Goal: Task Accomplishment & Management: Manage account settings

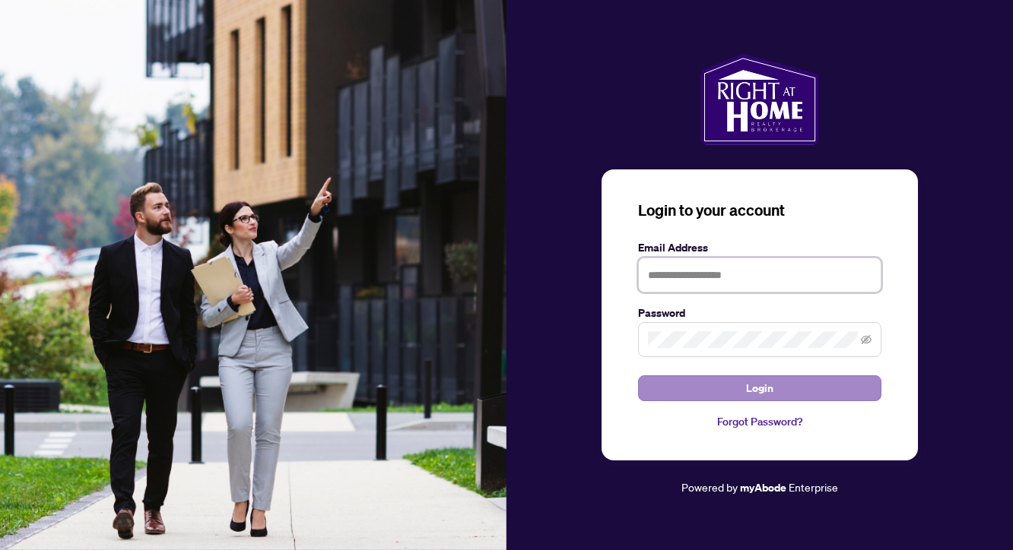
type input "**********"
click at [705, 384] on button "Login" at bounding box center [759, 389] width 243 height 26
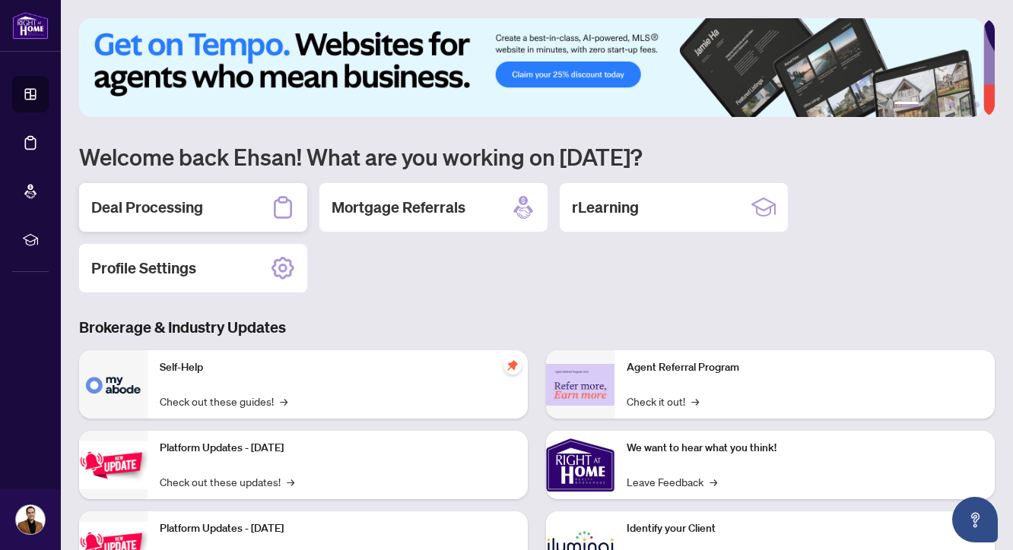
click at [260, 206] on div "Deal Processing" at bounding box center [193, 207] width 228 height 49
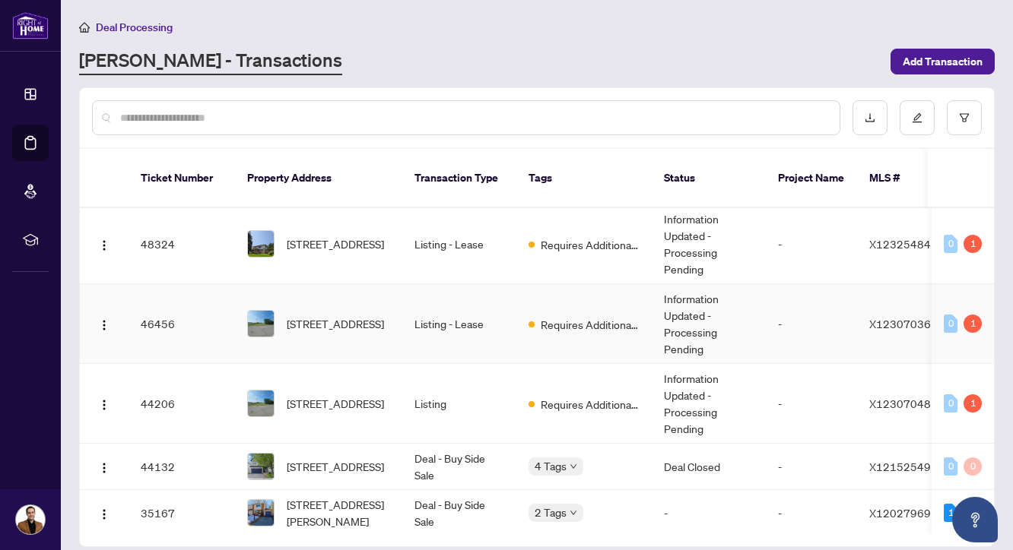
scroll to position [115, 0]
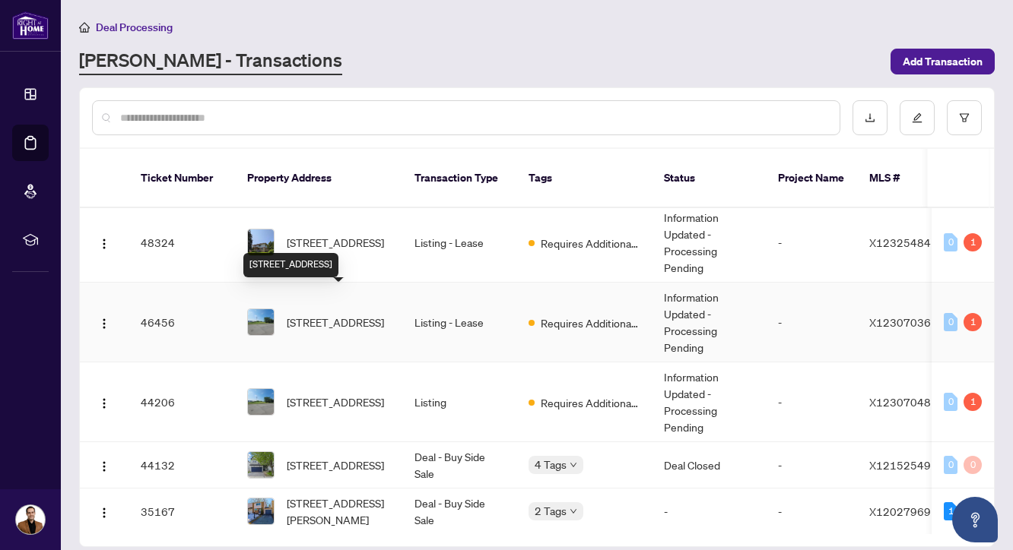
click at [334, 314] on span "[STREET_ADDRESS]" at bounding box center [335, 322] width 97 height 17
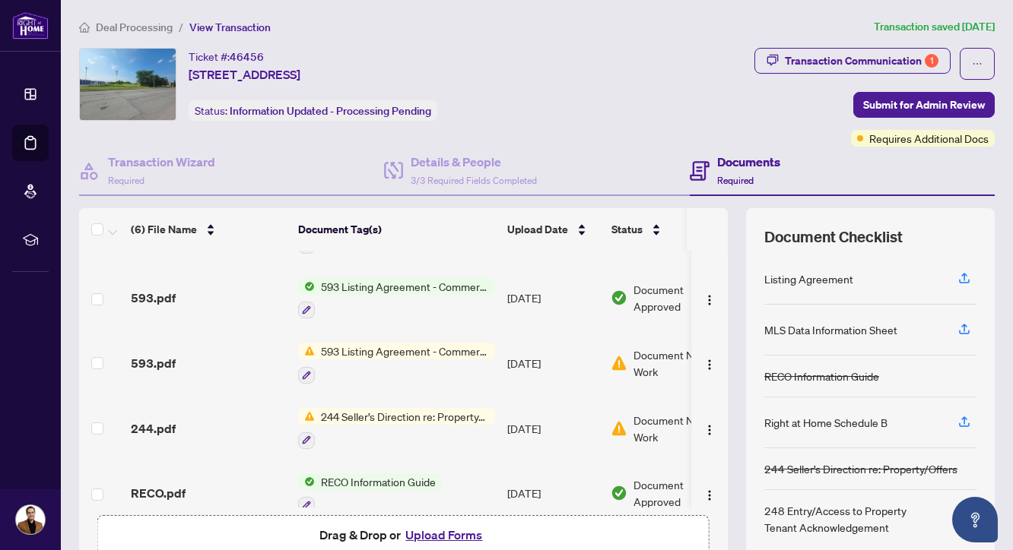
scroll to position [132, 0]
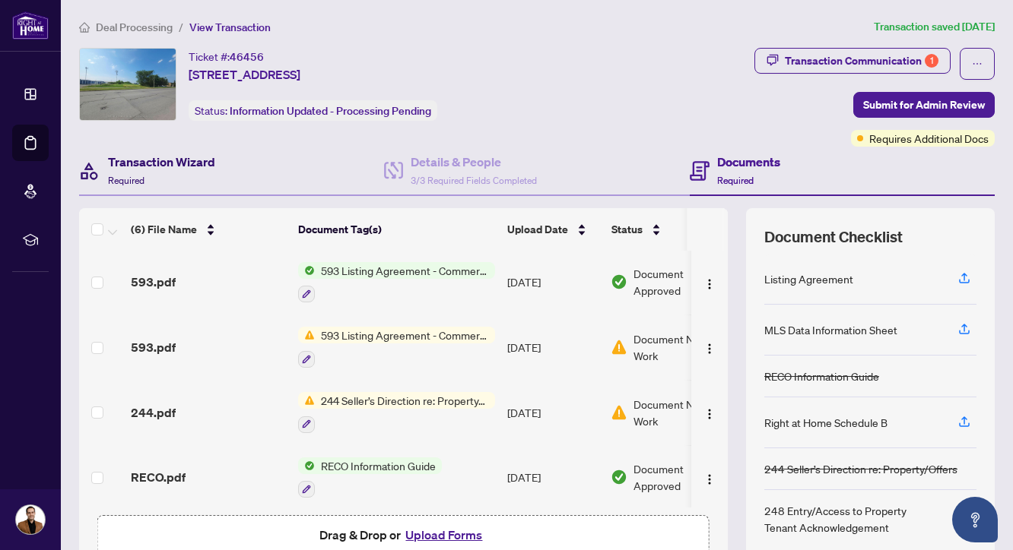
click at [152, 153] on h4 "Transaction Wizard" at bounding box center [161, 162] width 107 height 18
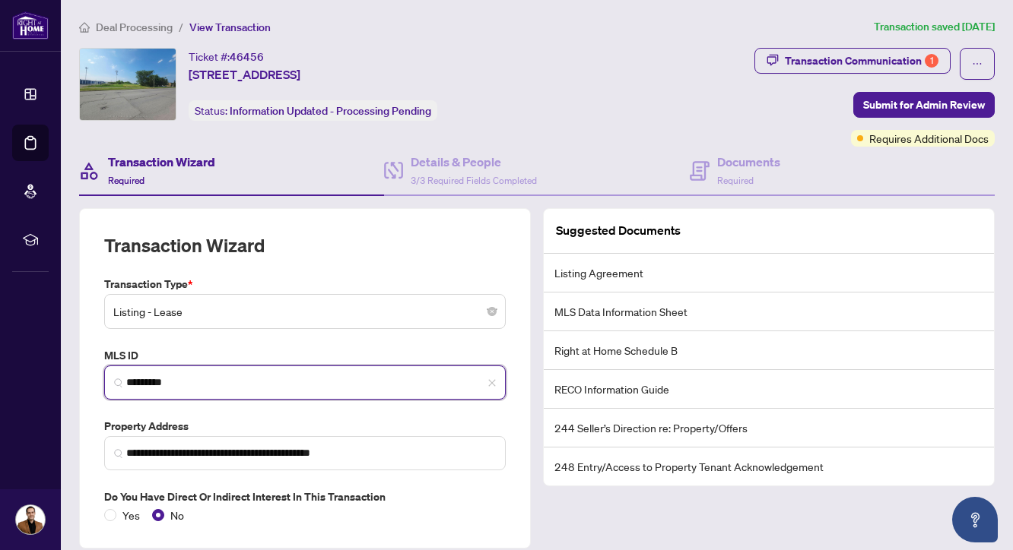
click at [195, 375] on input "*********" at bounding box center [310, 383] width 369 height 16
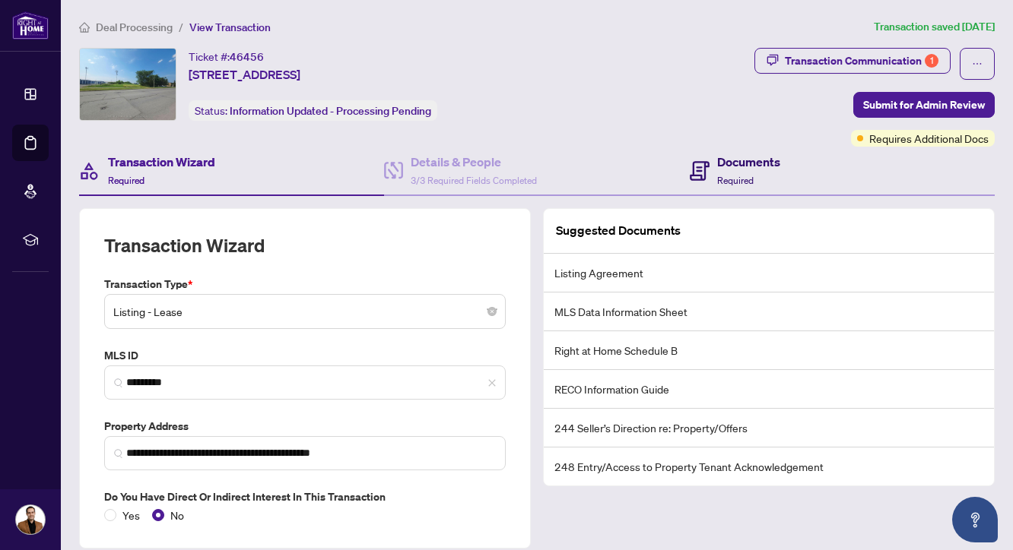
click at [721, 161] on h4 "Documents" at bounding box center [748, 162] width 63 height 18
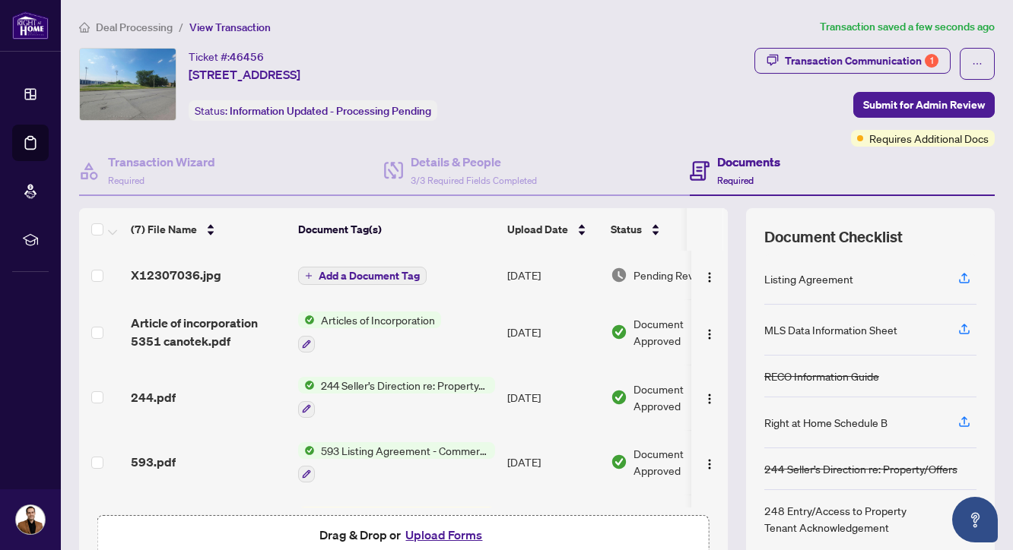
click at [146, 27] on span "Deal Processing" at bounding box center [134, 28] width 77 height 14
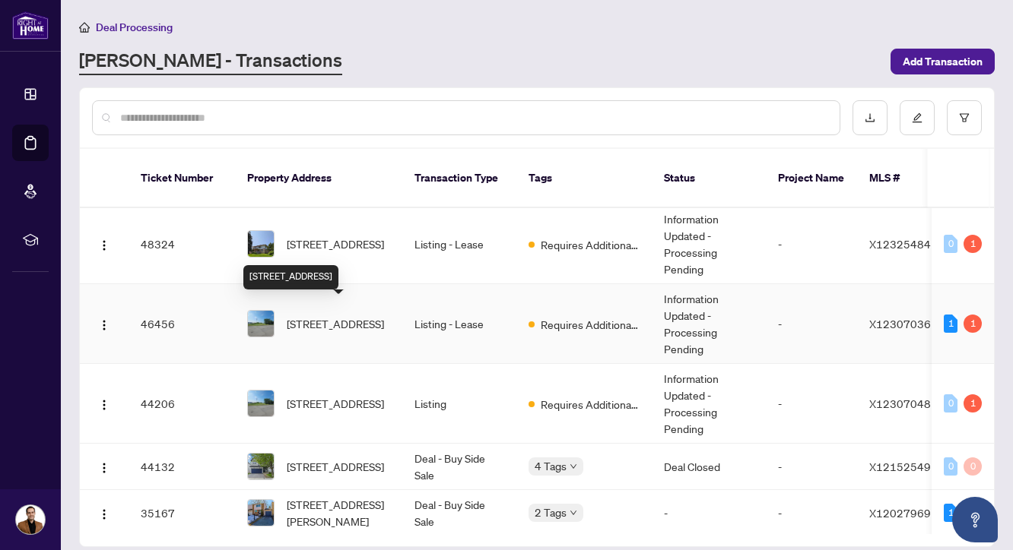
scroll to position [114, 0]
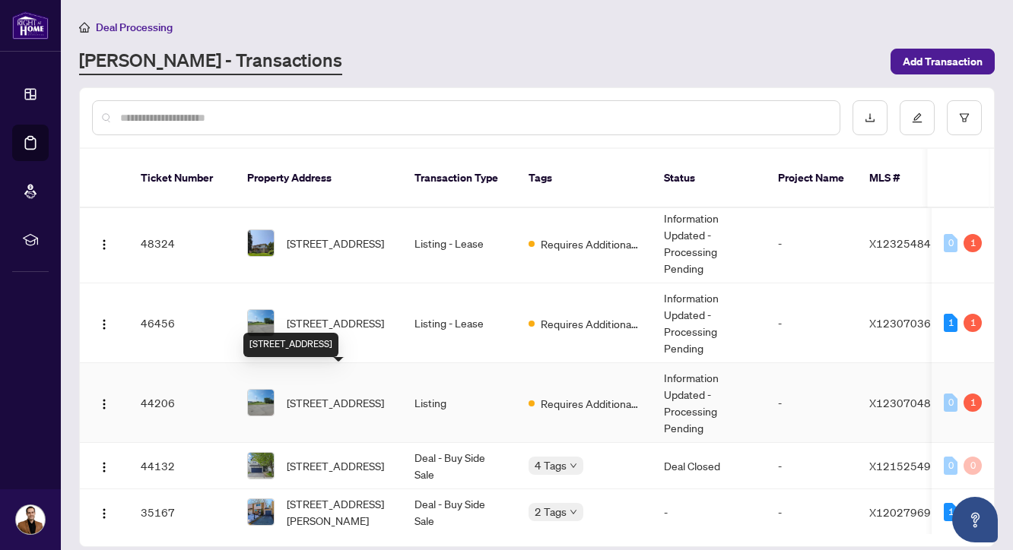
click at [309, 395] on span "[STREET_ADDRESS]" at bounding box center [335, 403] width 97 height 17
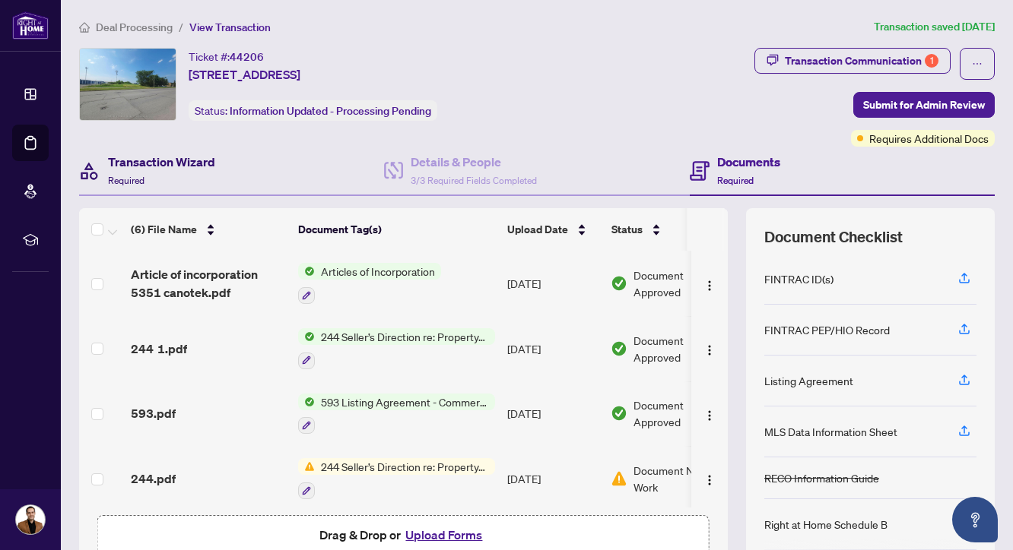
click at [126, 175] on span "Required" at bounding box center [126, 180] width 36 height 11
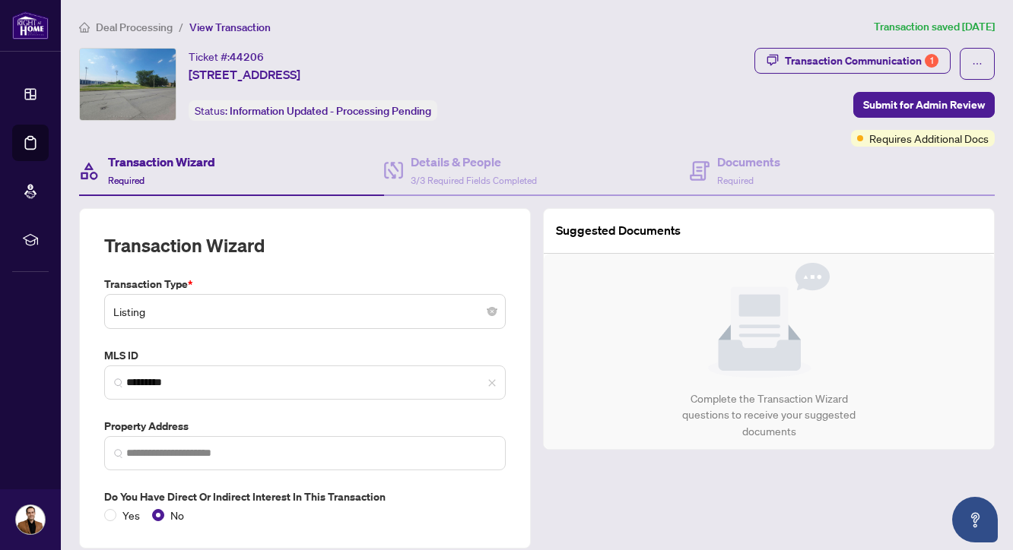
type input "**********"
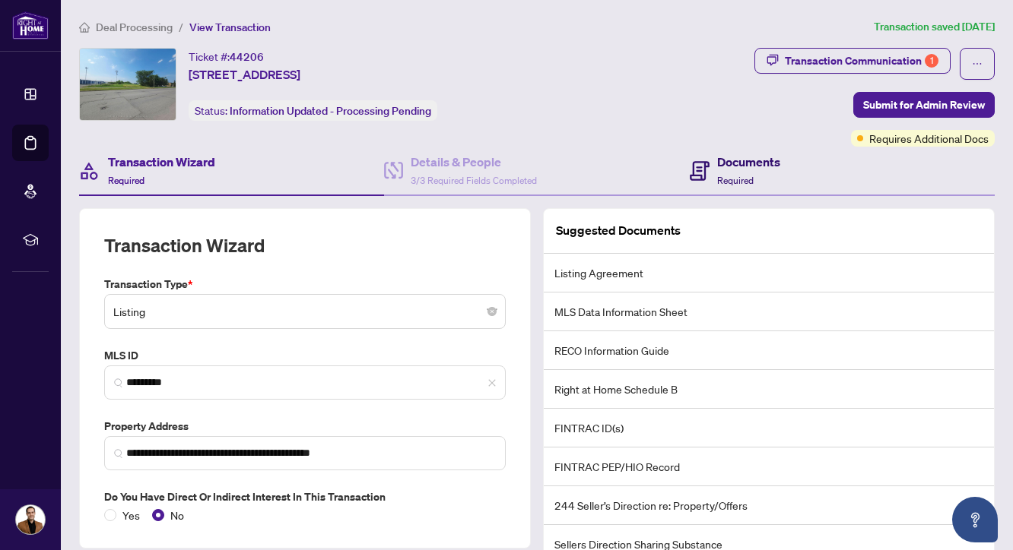
click at [749, 173] on div "Documents Required" at bounding box center [748, 171] width 63 height 36
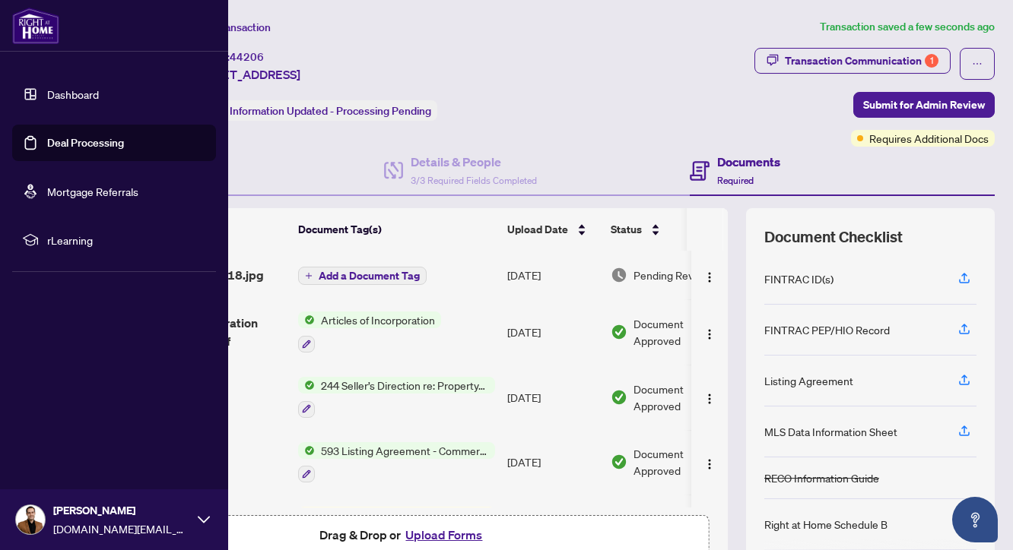
click at [47, 91] on link "Dashboard" at bounding box center [73, 94] width 52 height 14
